Goal: Check status: Check status

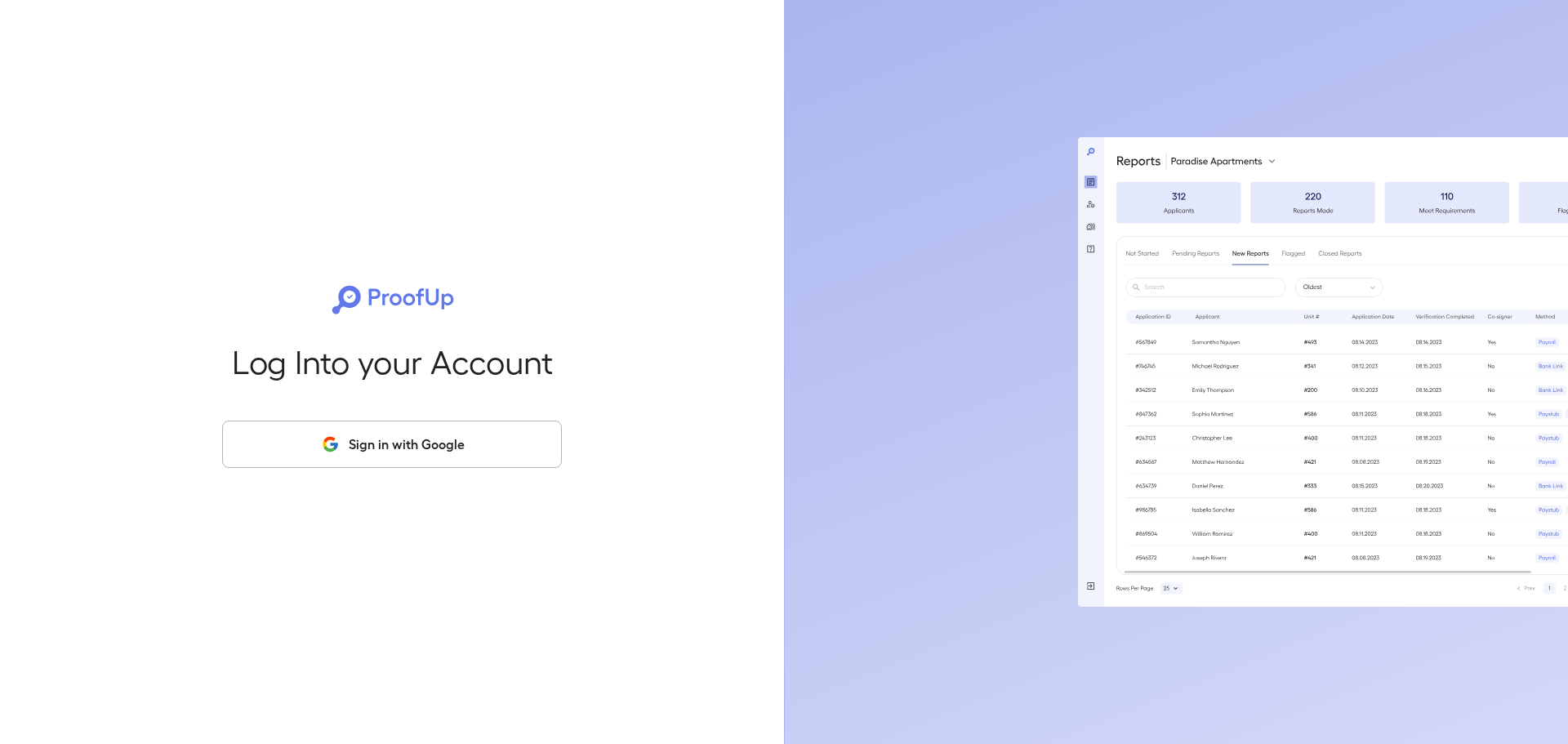
click at [377, 441] on button "Sign in with Google" at bounding box center [392, 444] width 340 height 47
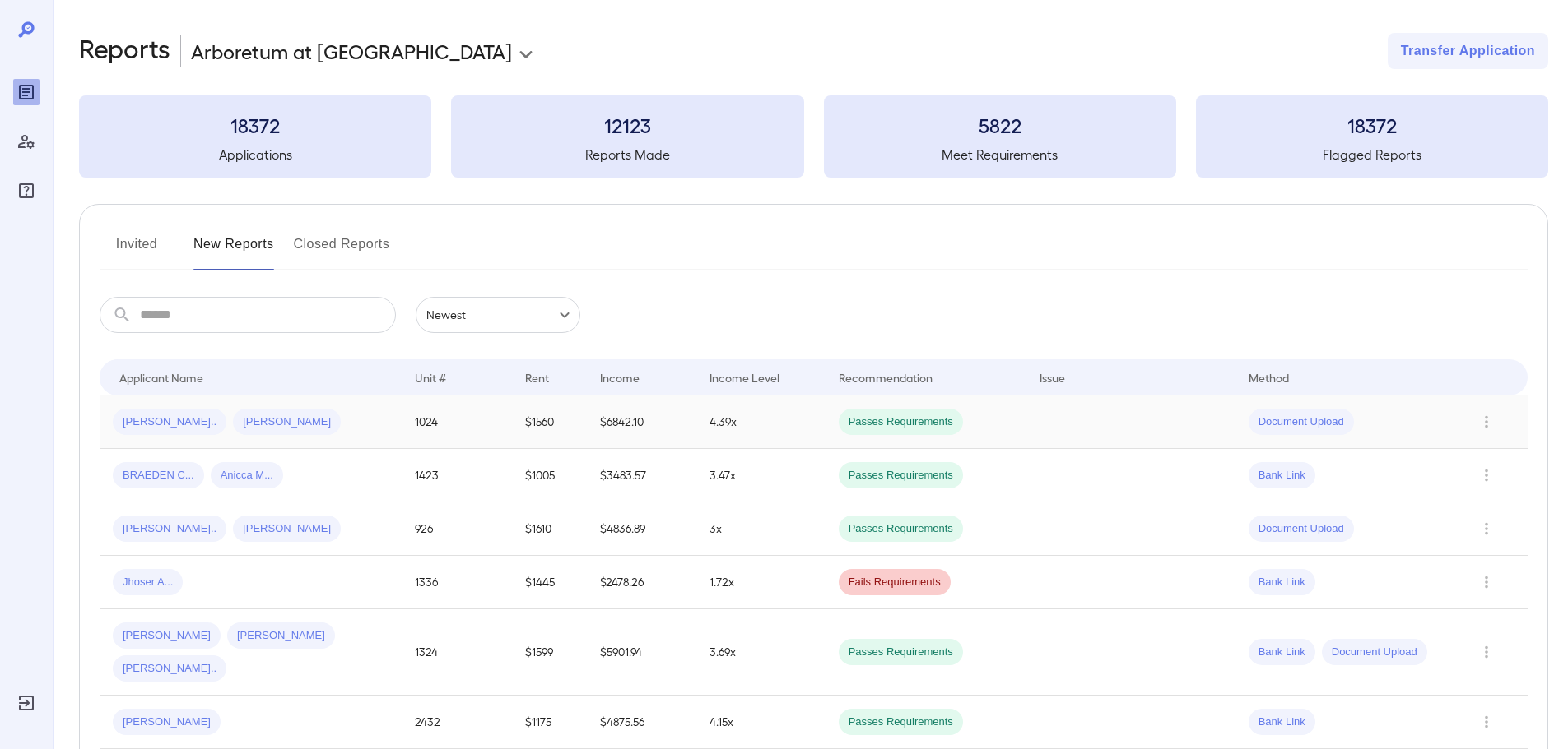
click at [250, 400] on td "Jhon A... Luis D..." at bounding box center [250, 422] width 302 height 53
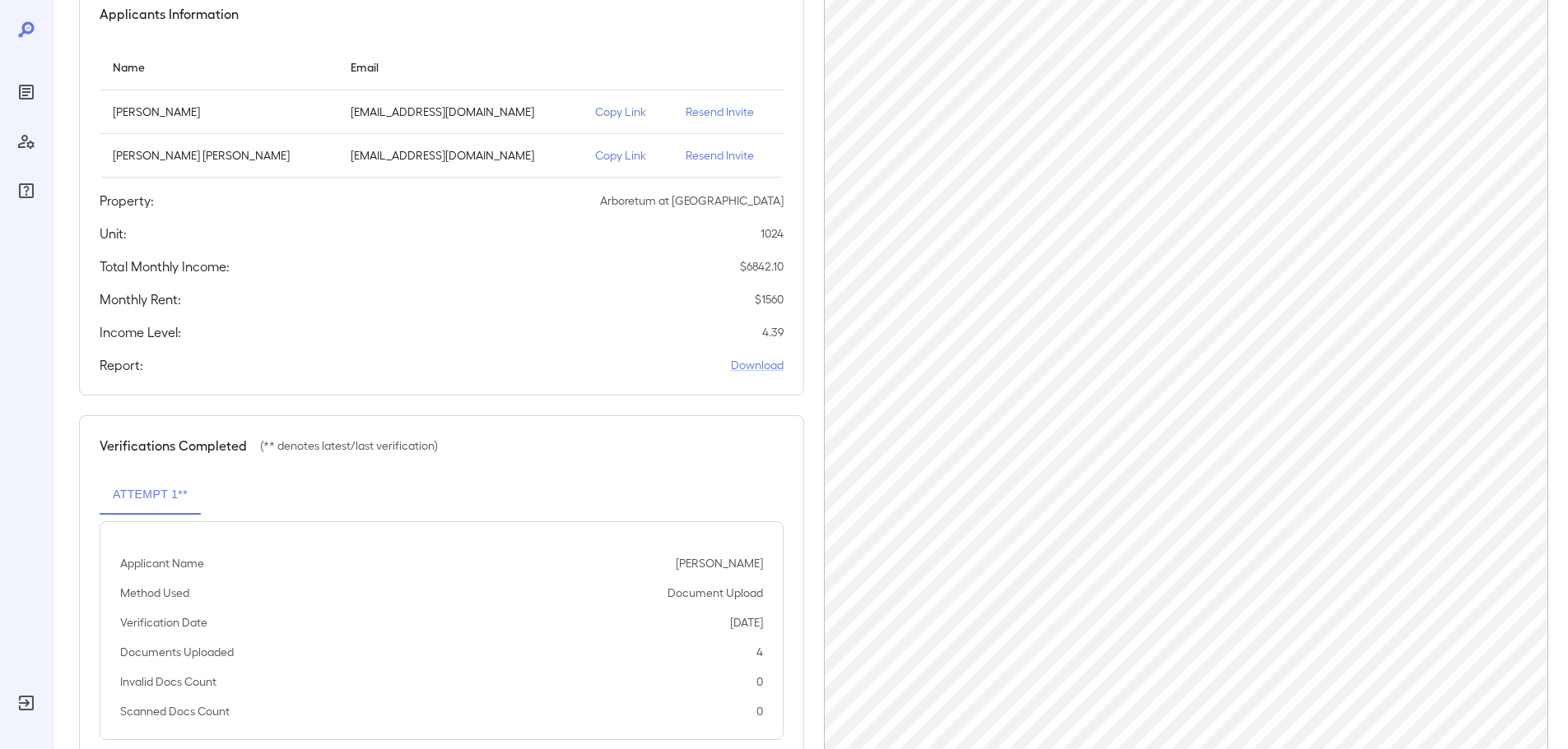
scroll to position [127, 0]
